Goal: Find contact information: Find contact information

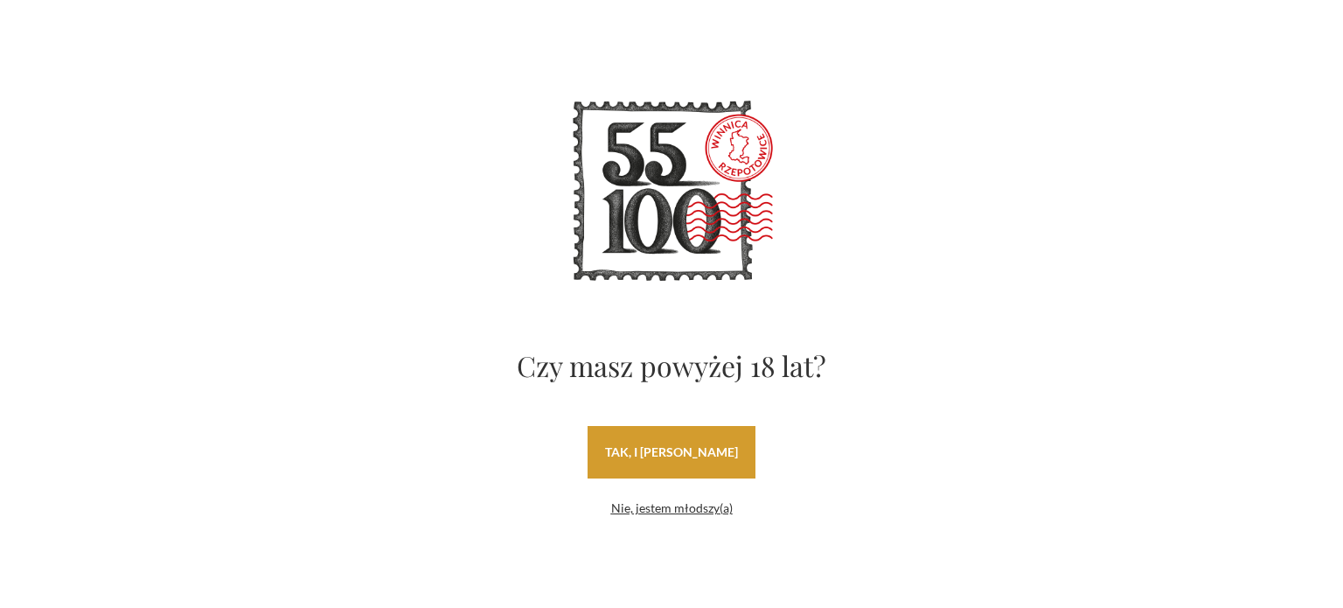
click at [724, 449] on link "tak, i uwielbiam wino" at bounding box center [672, 452] width 168 height 52
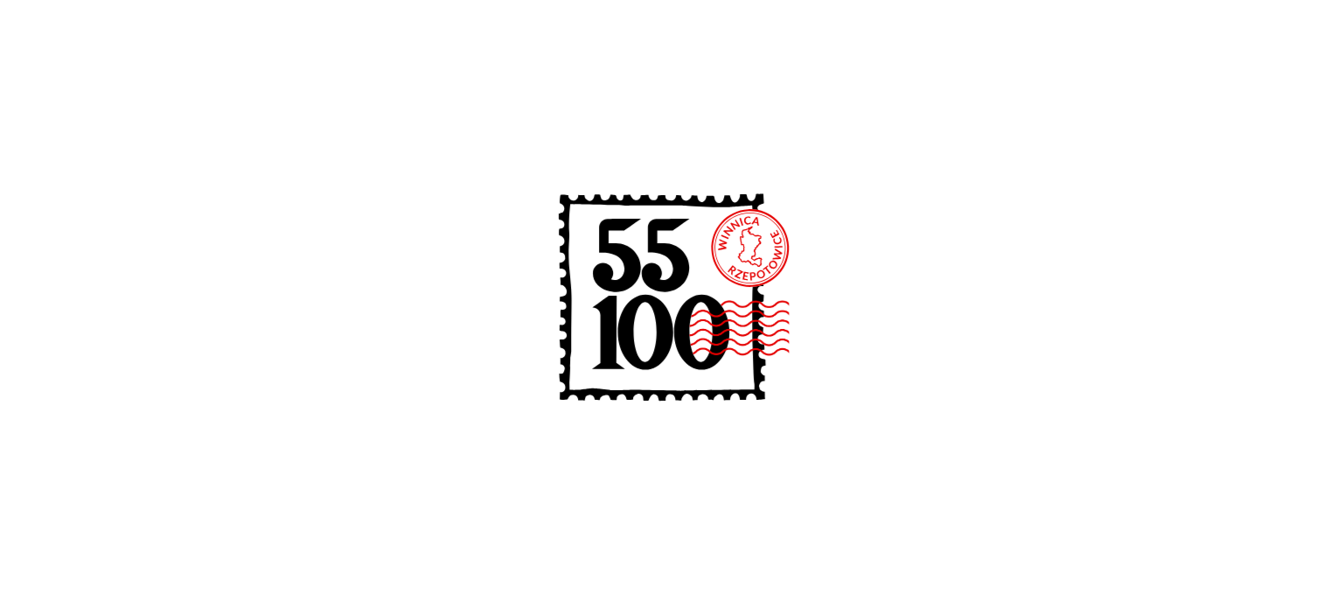
scroll to position [175, 0]
click at [741, 240] on icon at bounding box center [666, 302] width 280 height 280
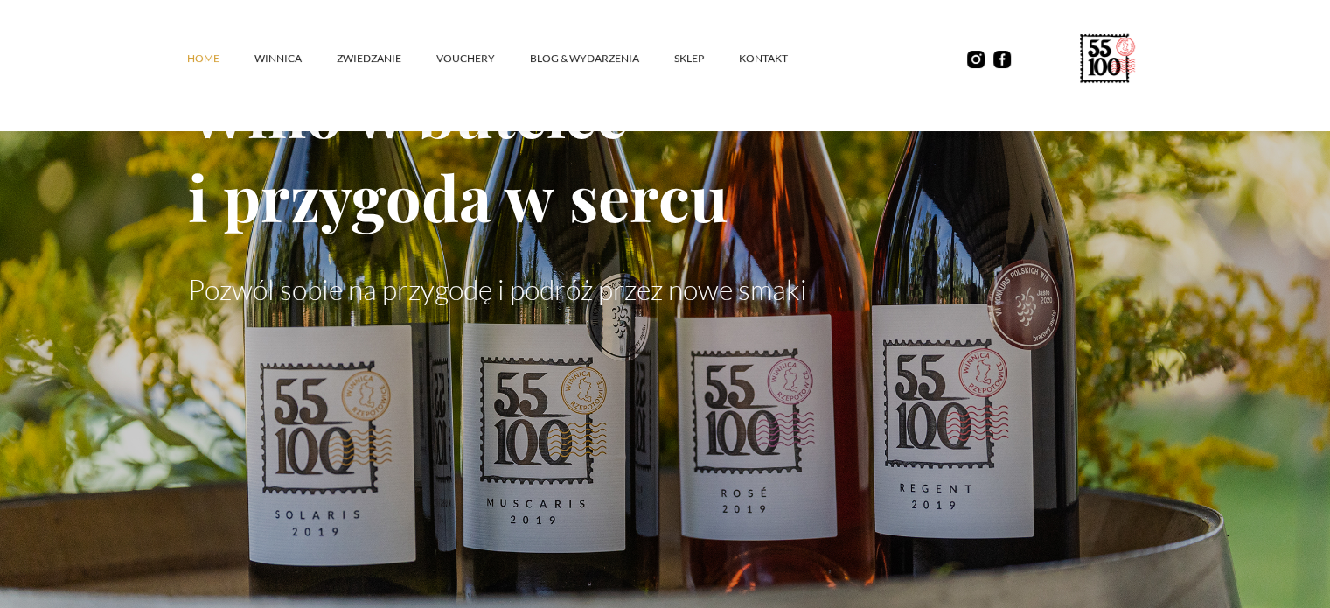
scroll to position [0, 0]
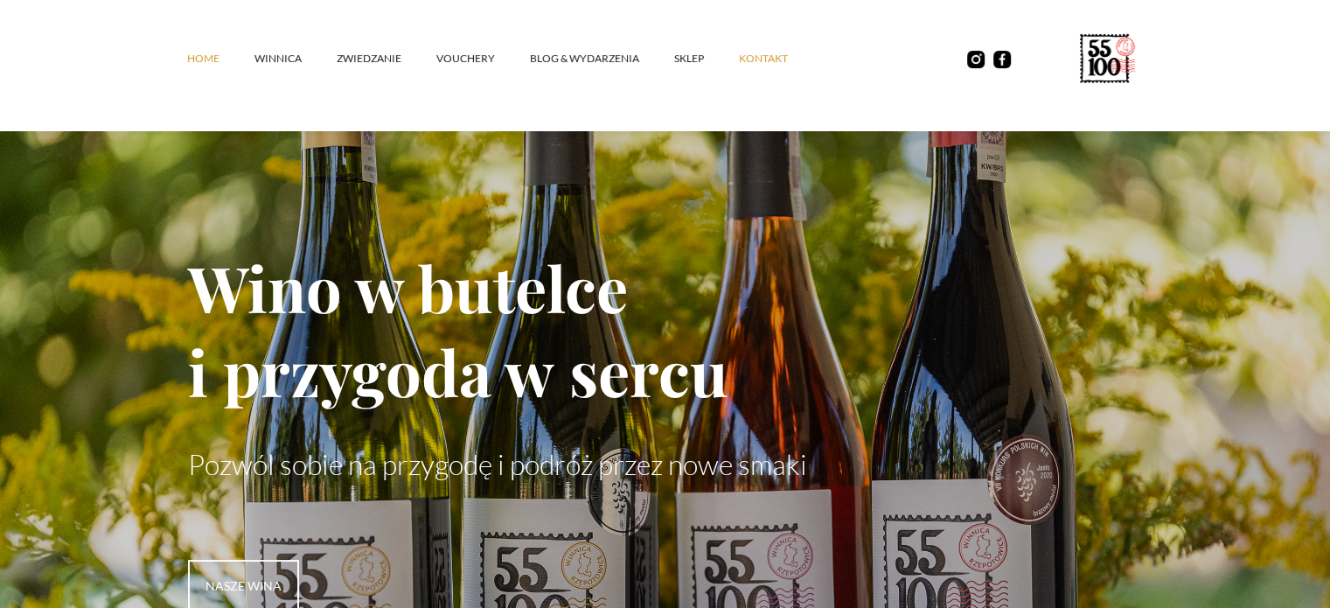
click at [774, 60] on link "kontakt" at bounding box center [781, 58] width 84 height 52
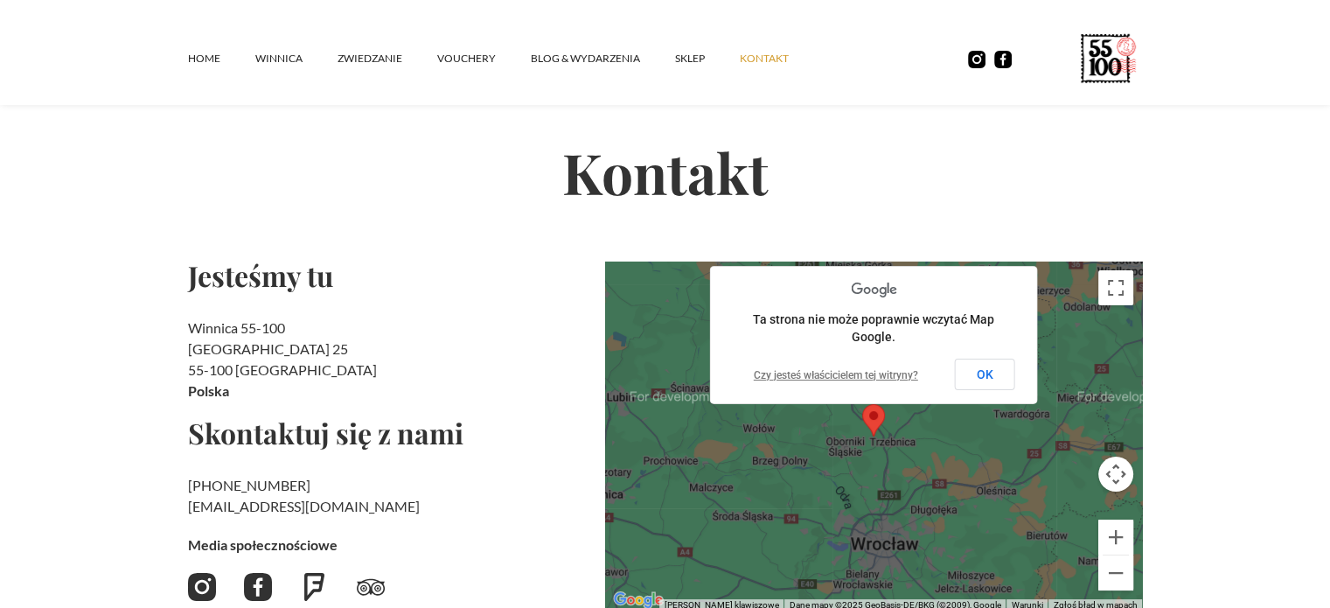
scroll to position [87, 0]
